Goal: Check status: Check status

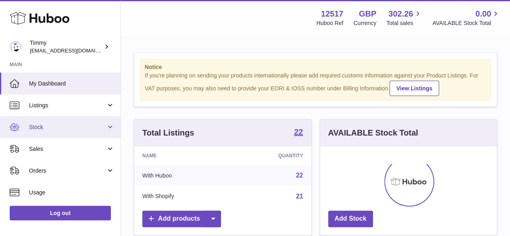
scroll to position [126, 177]
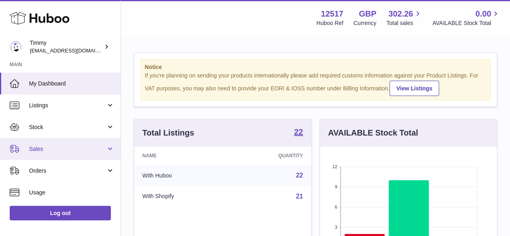
click at [36, 147] on span "Sales" at bounding box center [67, 149] width 77 height 8
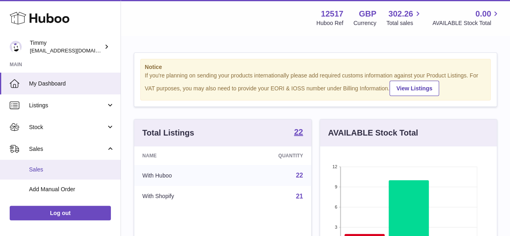
click at [33, 168] on span "Sales" at bounding box center [72, 170] width 86 height 8
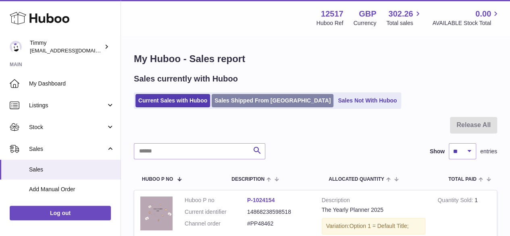
click at [241, 100] on link "Sales Shipped From [GEOGRAPHIC_DATA]" at bounding box center [273, 100] width 122 height 13
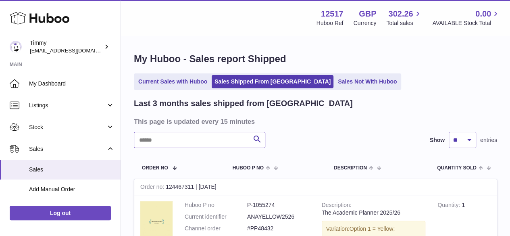
click at [156, 136] on input "text" at bounding box center [200, 140] width 132 height 16
paste input "*******"
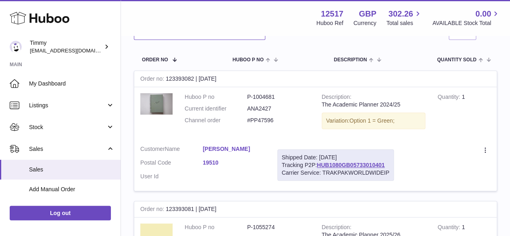
scroll to position [121, 0]
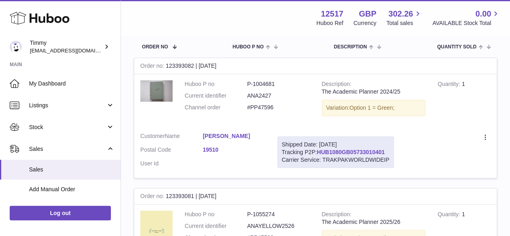
type input "*******"
click at [339, 150] on link "HUB1080GB05733010401" at bounding box center [351, 152] width 68 height 6
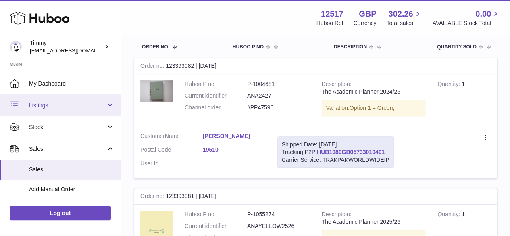
click at [44, 105] on span "Listings" at bounding box center [67, 106] width 77 height 8
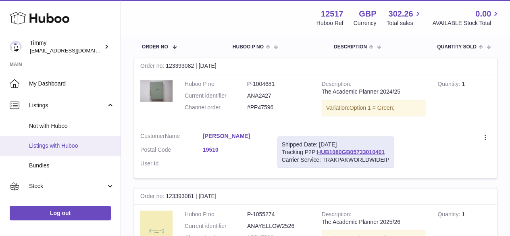
click at [54, 146] on span "Listings with Huboo" at bounding box center [72, 146] width 86 height 8
click at [58, 142] on span "Listings with Huboo" at bounding box center [72, 146] width 86 height 8
click at [60, 144] on span "Listings with Huboo" at bounding box center [72, 146] width 86 height 8
